Goal: Transaction & Acquisition: Book appointment/travel/reservation

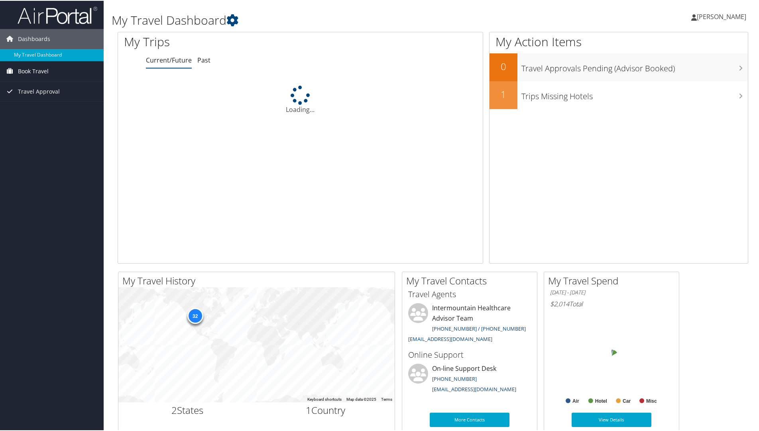
click at [22, 73] on span "Book Travel" at bounding box center [33, 71] width 31 height 20
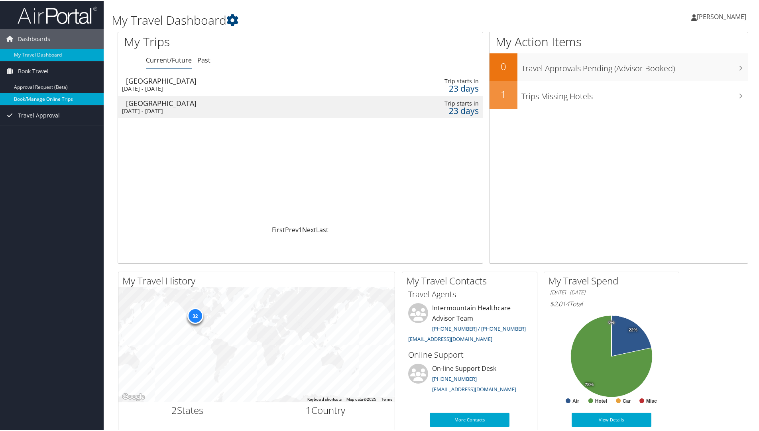
click at [33, 97] on link "Book/Manage Online Trips" at bounding box center [52, 99] width 104 height 12
click at [40, 101] on link "Book/Manage Online Trips" at bounding box center [52, 99] width 104 height 12
